Goal: Information Seeking & Learning: Learn about a topic

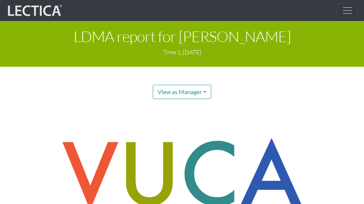
scroll to position [51, 0]
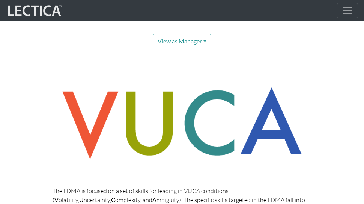
click at [143, 82] on img at bounding box center [182, 124] width 259 height 90
click at [81, 85] on img at bounding box center [182, 124] width 259 height 90
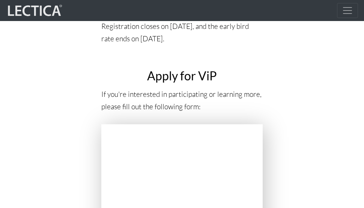
scroll to position [3296, 0]
